Goal: Transaction & Acquisition: Purchase product/service

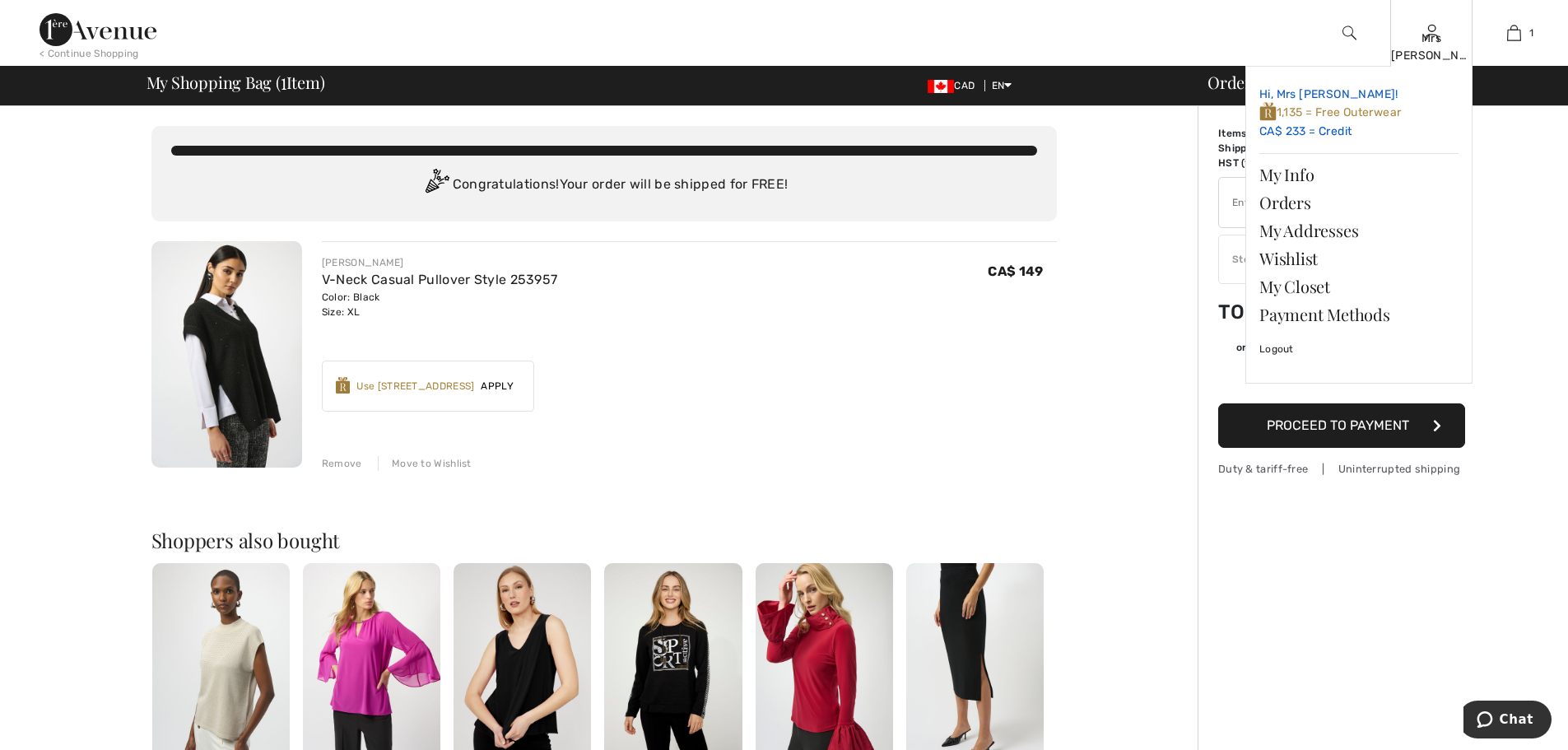
click at [1282, 127] on link "Hi, Mrs TT! 1,135 = Free Outerwear CA$ 233 = Credit" at bounding box center [1359, 113] width 199 height 67
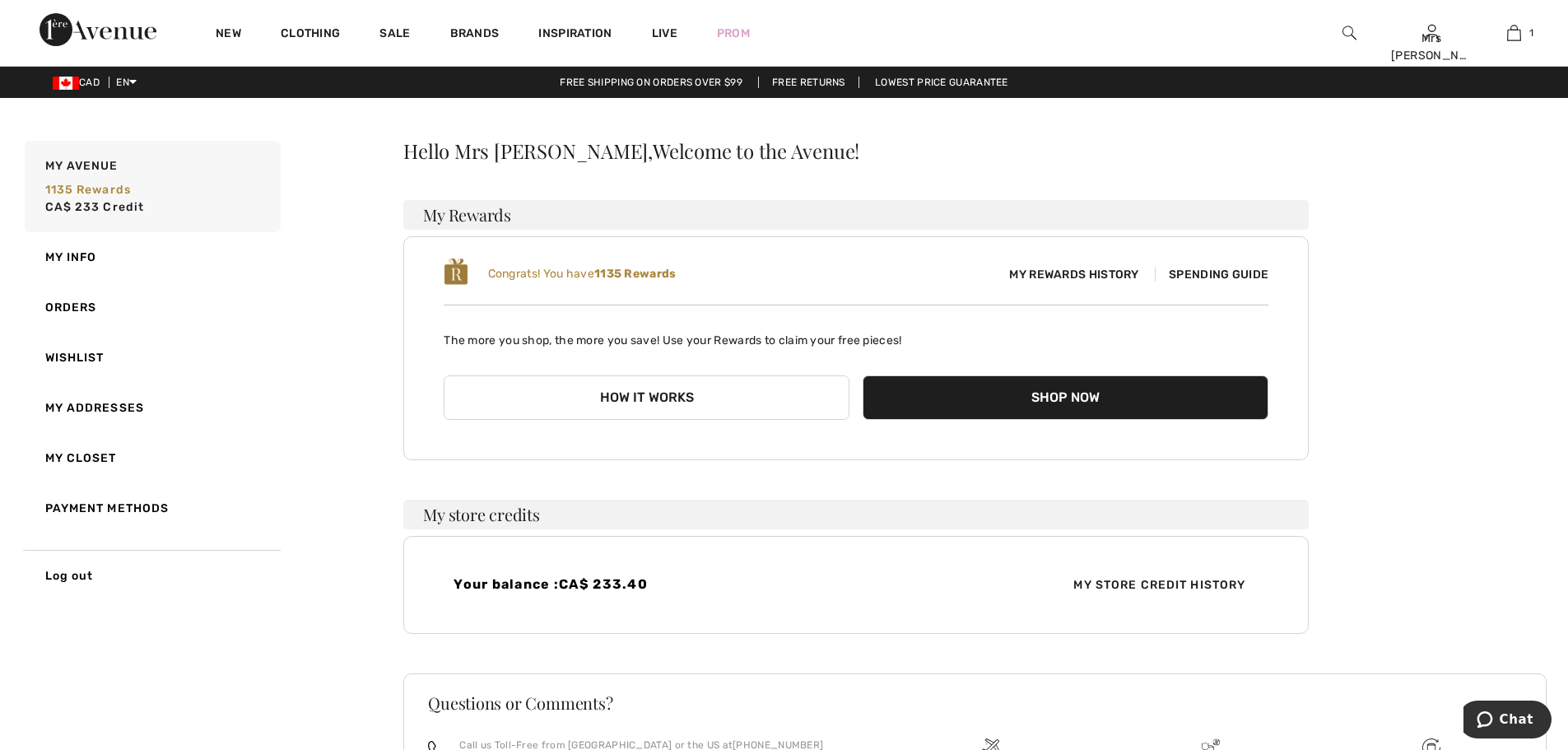
click at [1141, 581] on span "My Store Credit History" at bounding box center [1158, 585] width 199 height 18
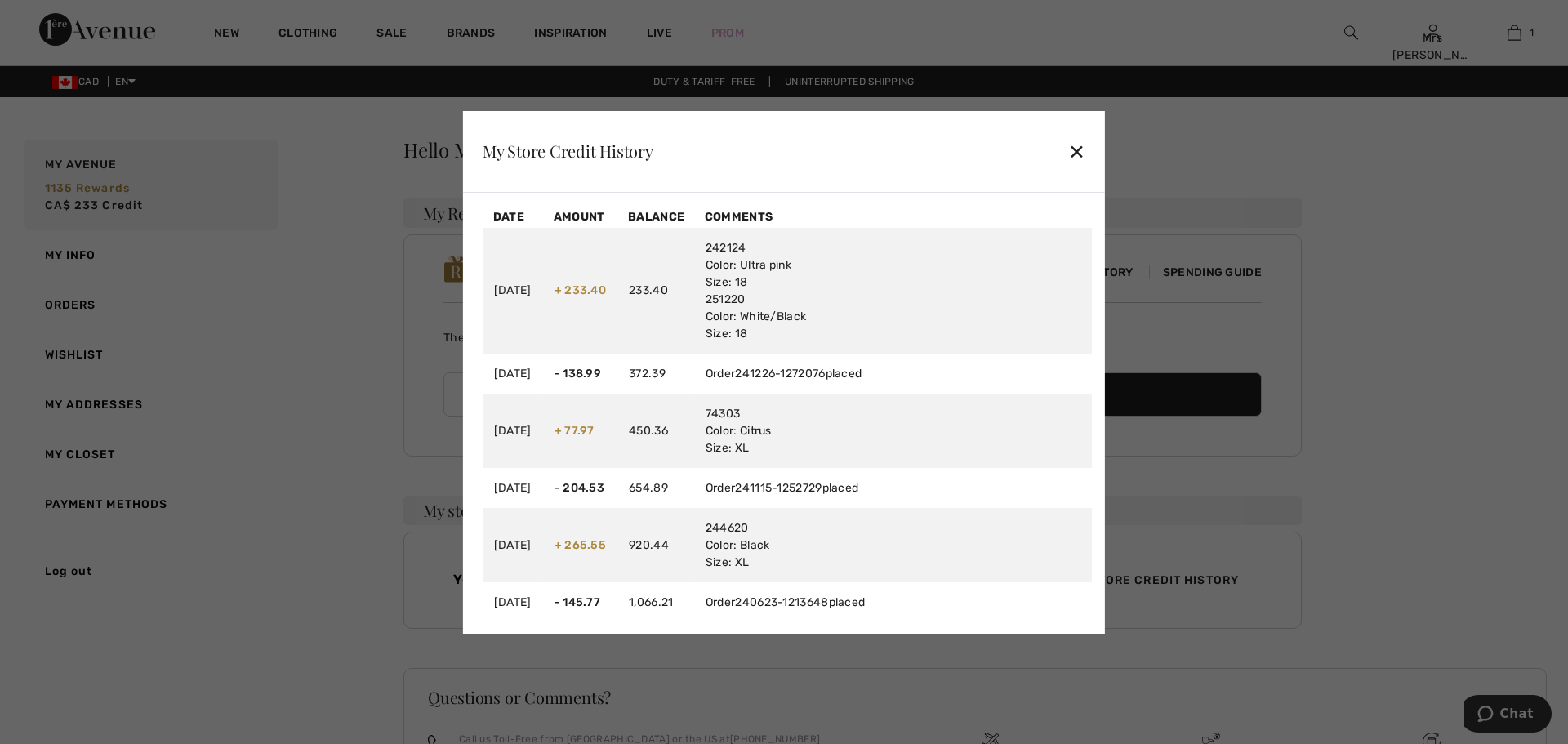
click at [1068, 151] on div "✕" at bounding box center [1077, 150] width 17 height 34
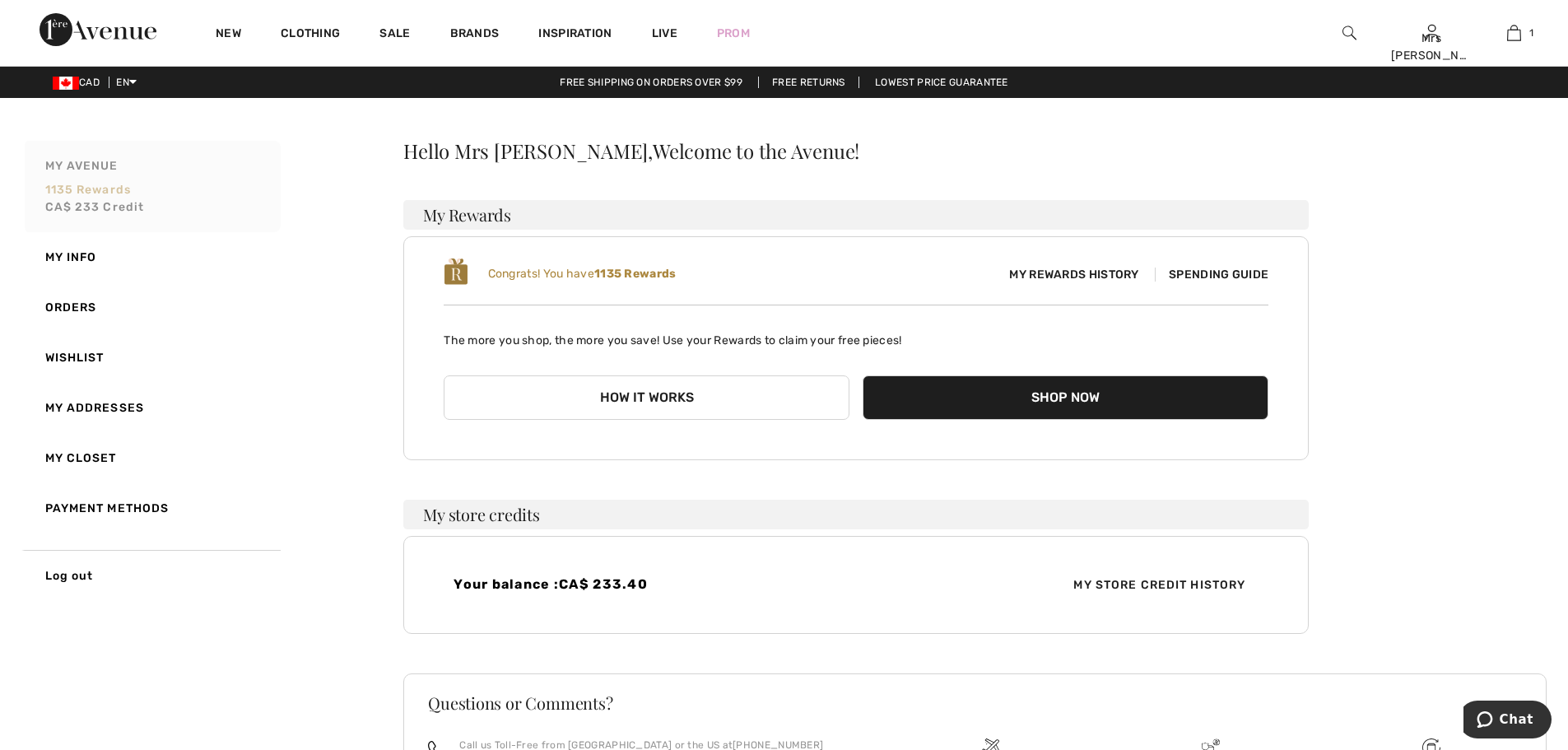
click at [94, 161] on span "My Avenue" at bounding box center [81, 166] width 73 height 18
click at [1161, 582] on span "My Store Credit History" at bounding box center [1158, 585] width 199 height 18
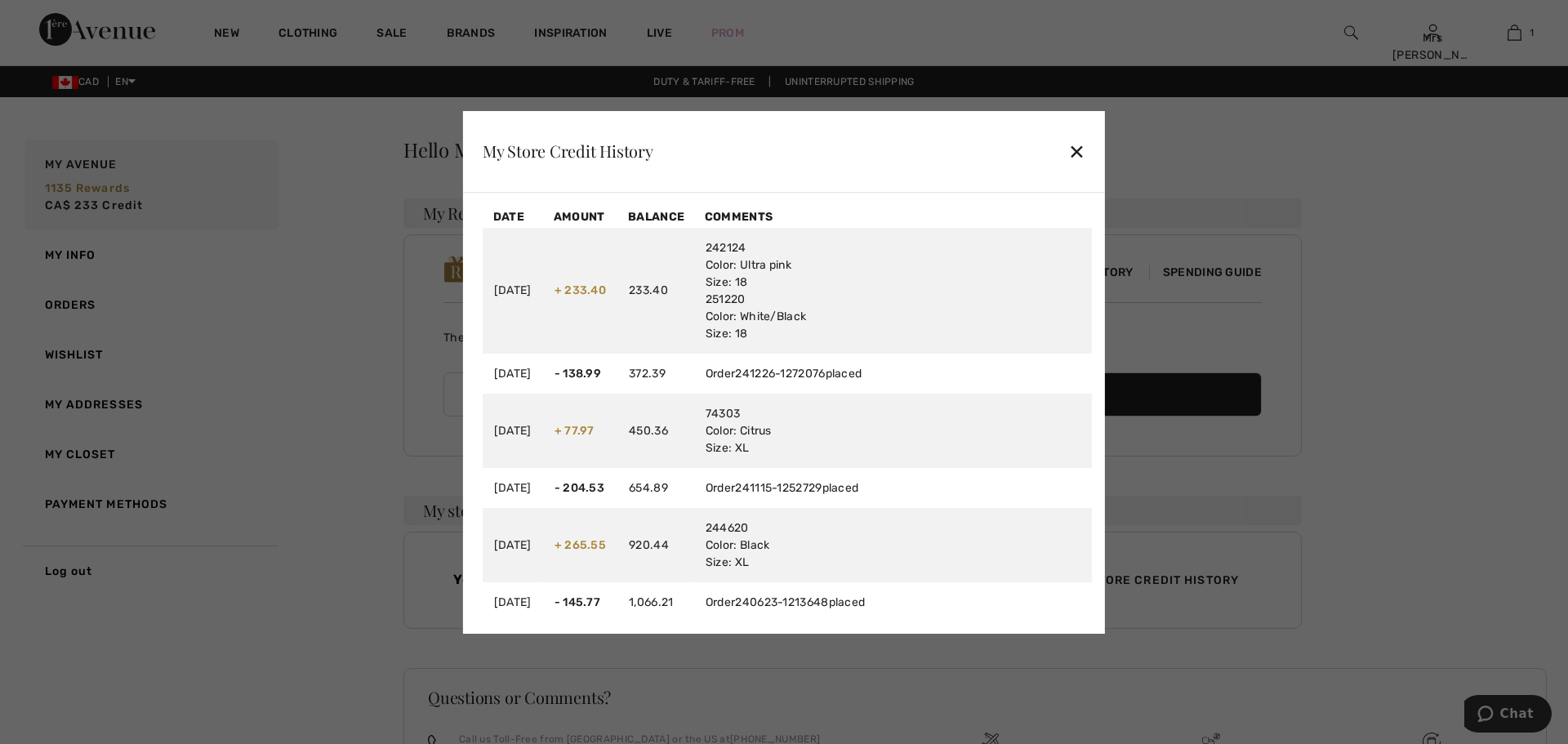
drag, startPoint x: 1079, startPoint y: 147, endPoint x: 1091, endPoint y: 160, distance: 17.7
click at [1080, 147] on div "My Store Credit History ✕" at bounding box center [784, 152] width 642 height 81
click at [1071, 158] on div "✕" at bounding box center [1077, 150] width 17 height 34
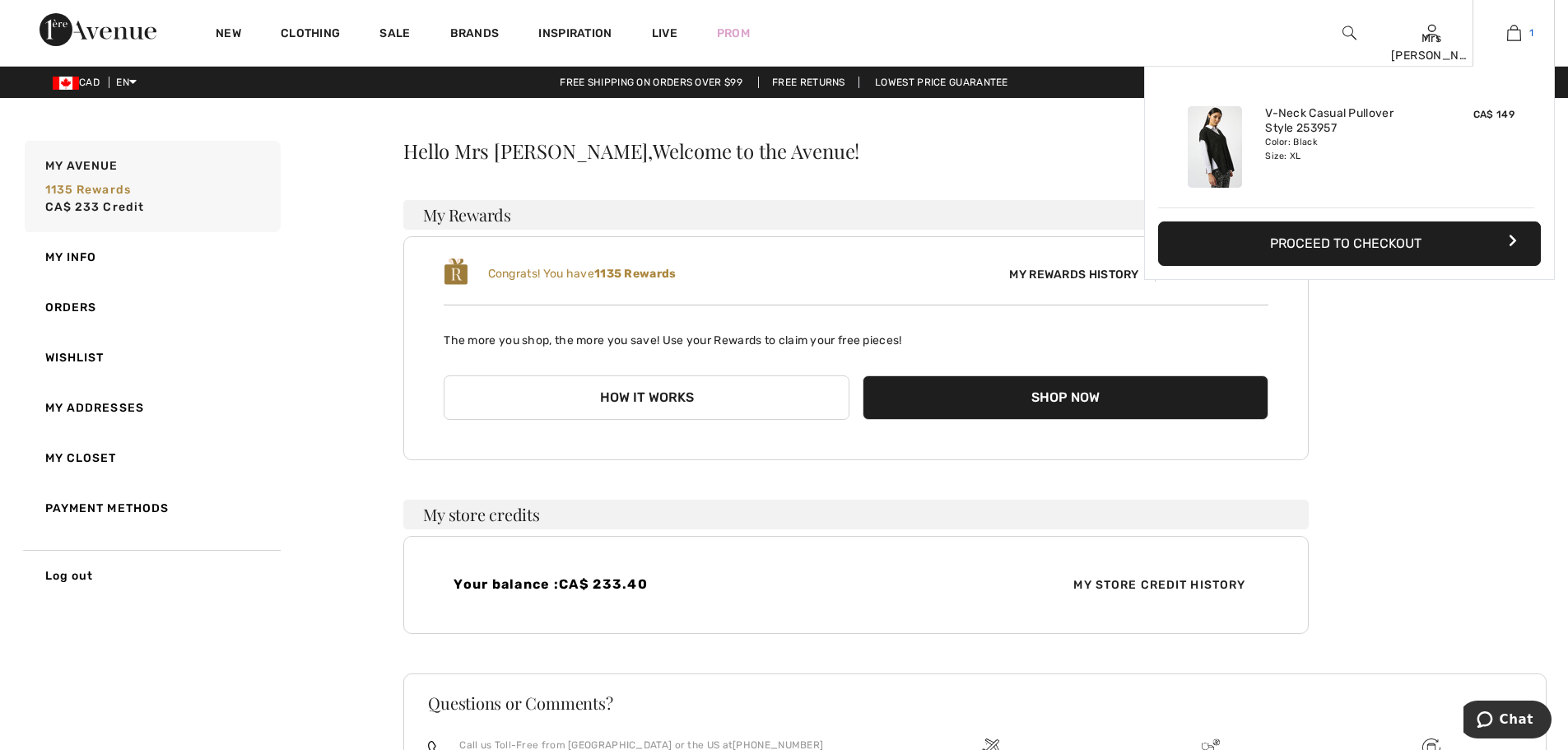
click at [1510, 29] on img at bounding box center [1514, 34] width 14 height 20
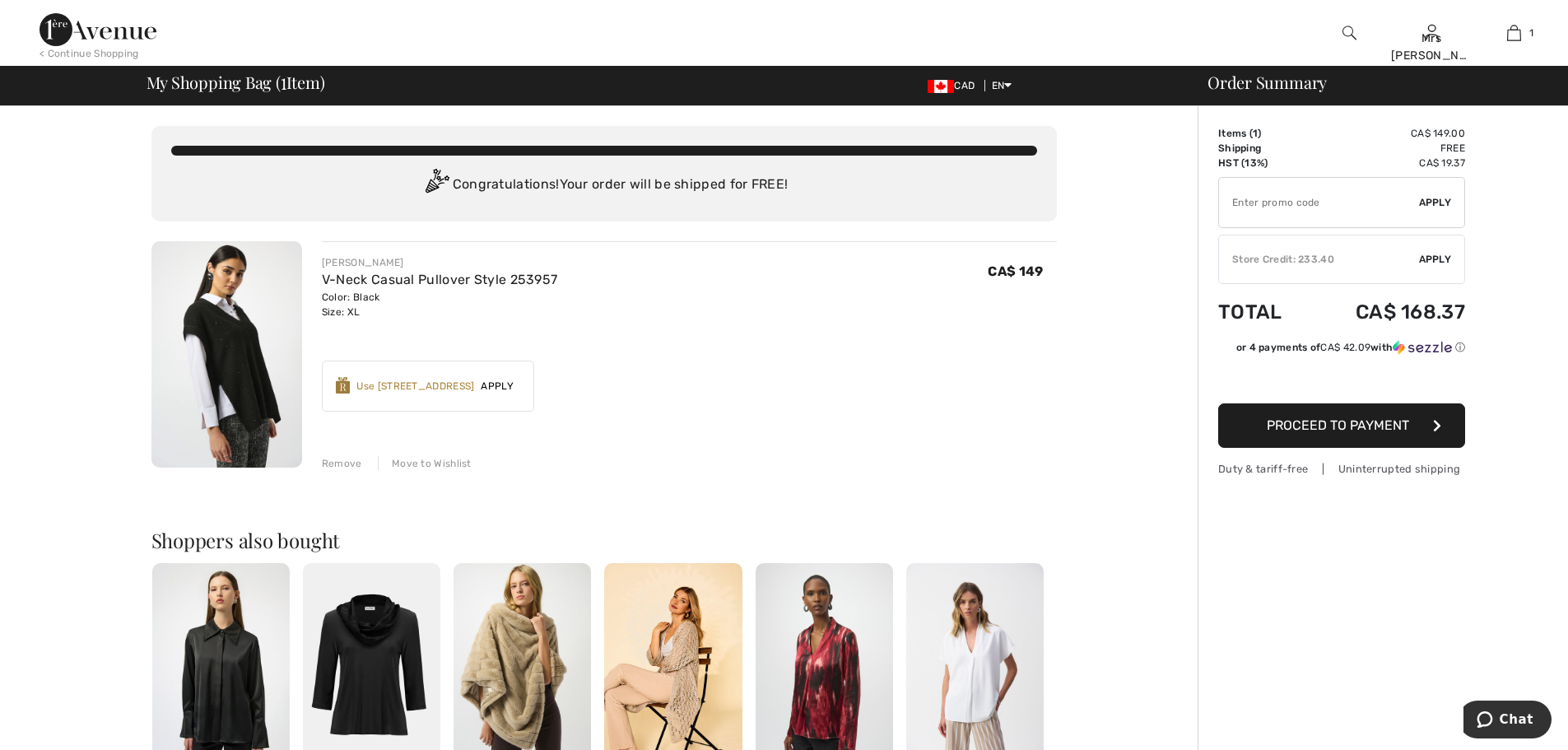
click at [1432, 258] on span "Apply" at bounding box center [1435, 260] width 33 height 15
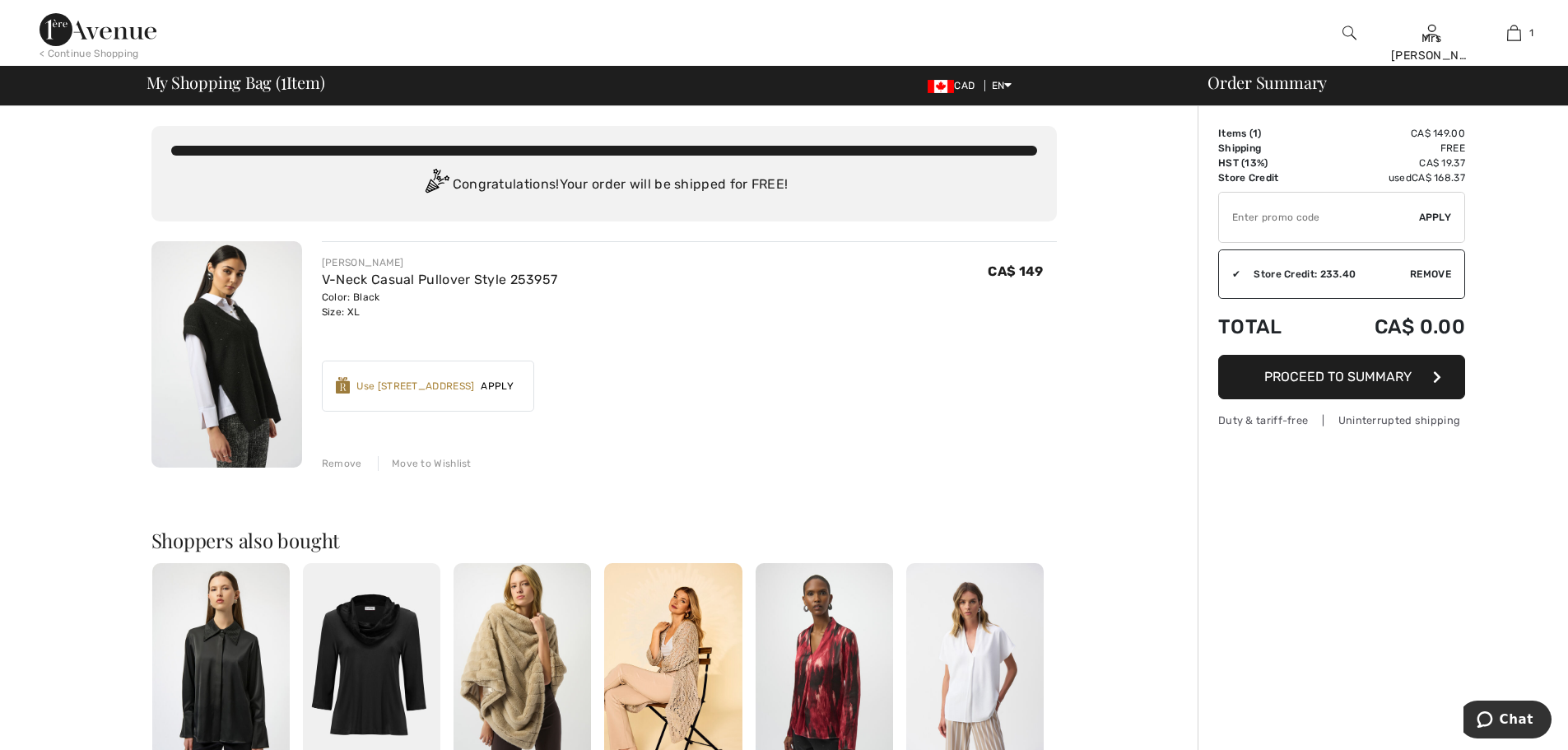
click at [1349, 372] on span "Proceed to Summary" at bounding box center [1338, 376] width 147 height 16
